Goal: Navigation & Orientation: Find specific page/section

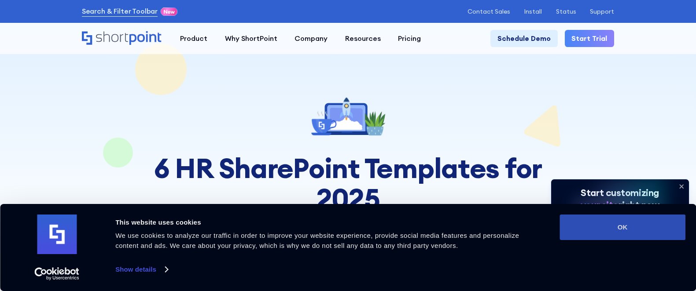
click at [563, 231] on button "OK" at bounding box center [622, 228] width 126 height 26
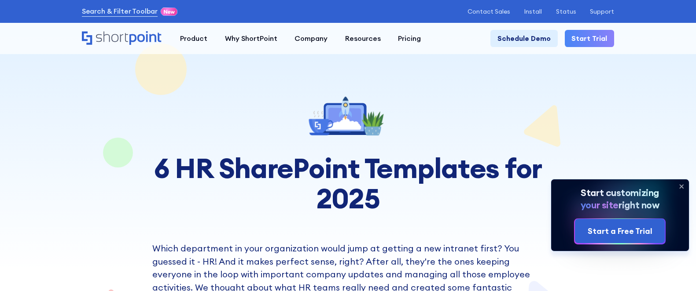
scroll to position [177, 0]
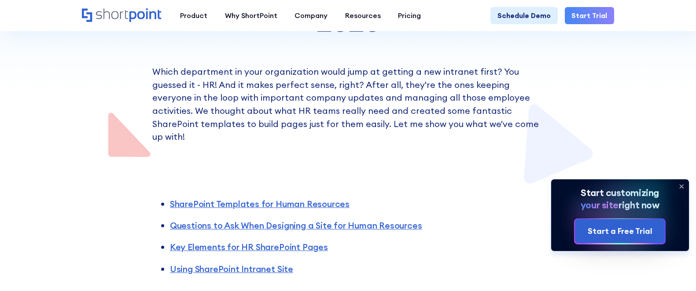
click at [682, 185] on icon at bounding box center [682, 187] width 4 height 4
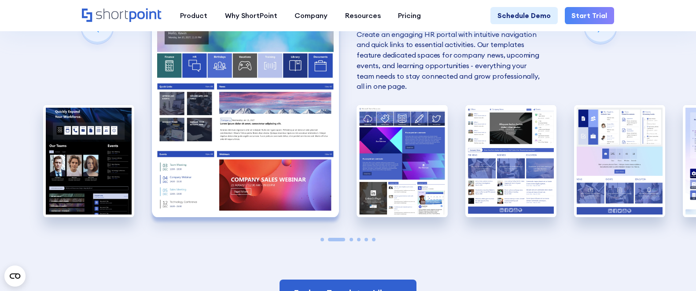
scroll to position [799, 0]
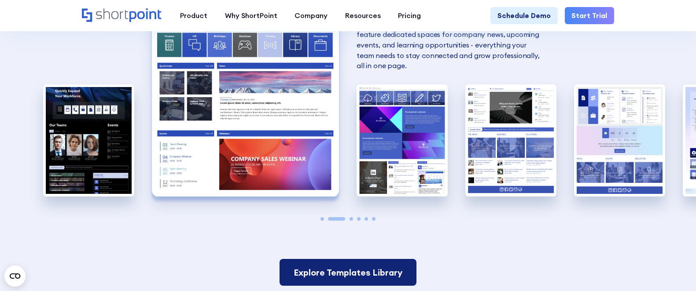
click at [330, 265] on link "Explore Templates Library" at bounding box center [347, 272] width 136 height 27
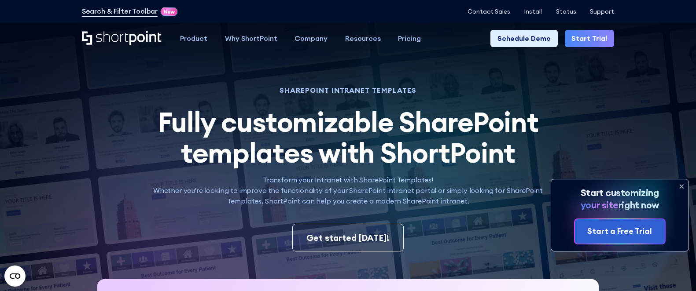
click at [683, 188] on icon at bounding box center [681, 187] width 14 height 14
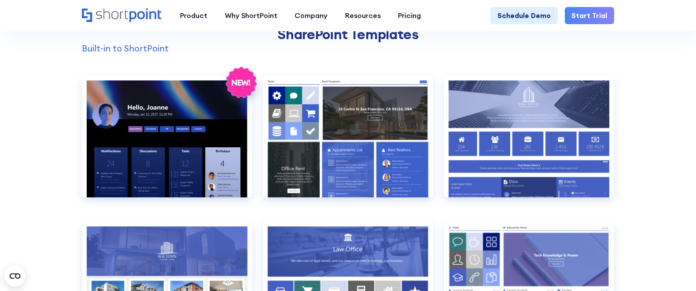
scroll to position [757, 0]
